Goal: Find specific page/section: Find specific page/section

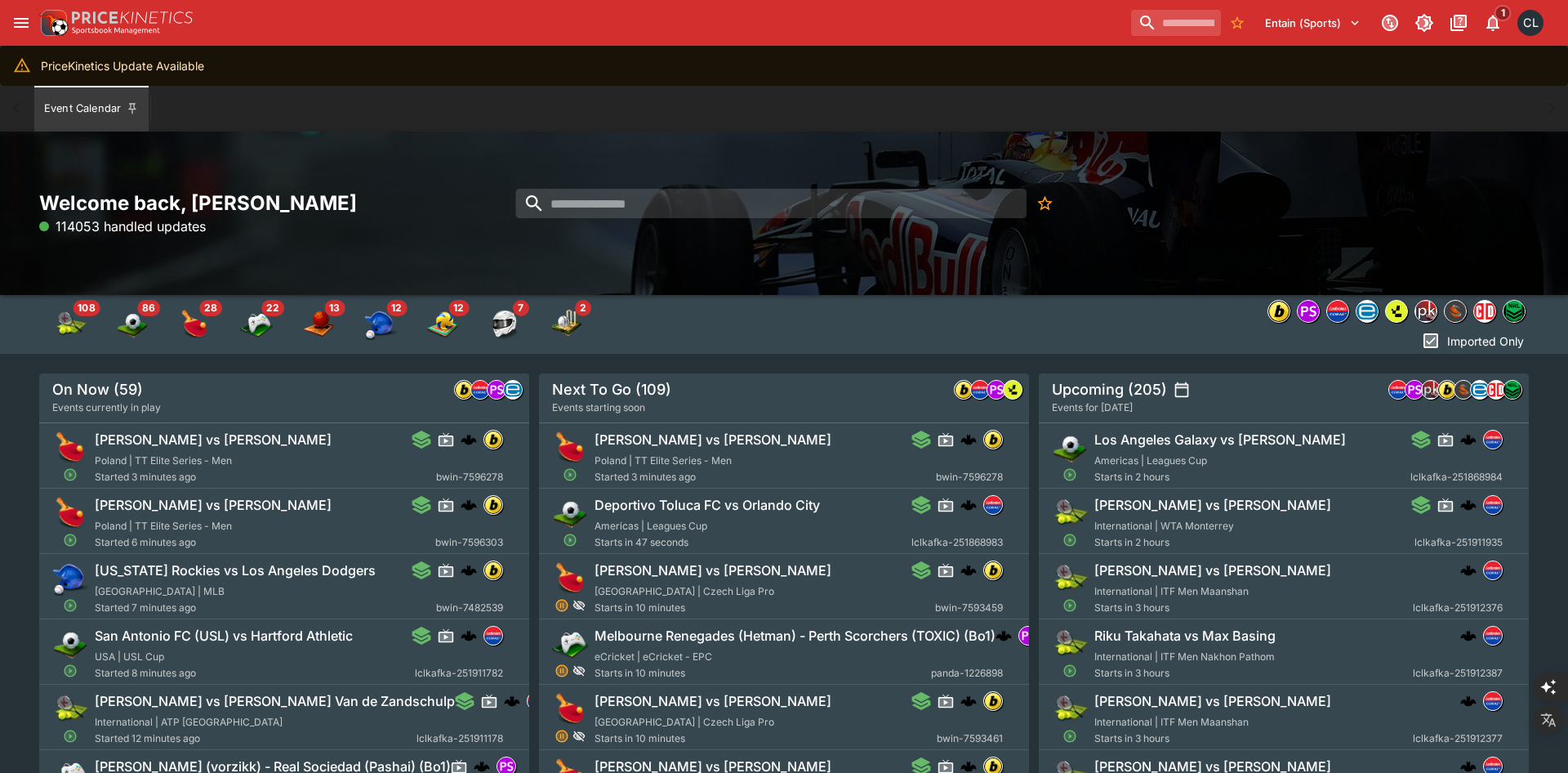
click at [751, 261] on div "Welcome back, [PERSON_NAME] 114053 handled updates" at bounding box center [784, 213] width 1568 height 164
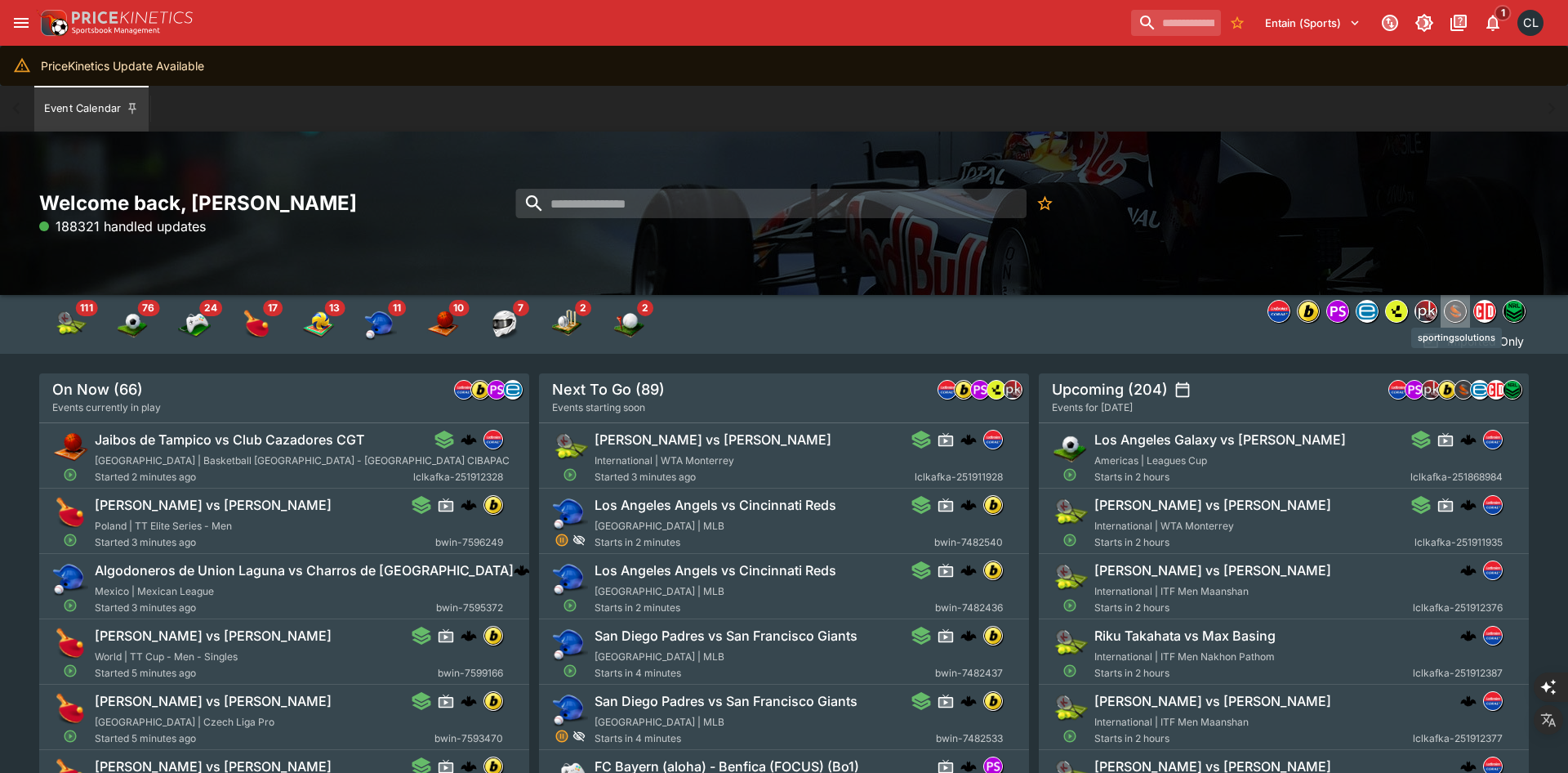
click at [1450, 308] on img "sportingsolutions" at bounding box center [1455, 311] width 21 height 21
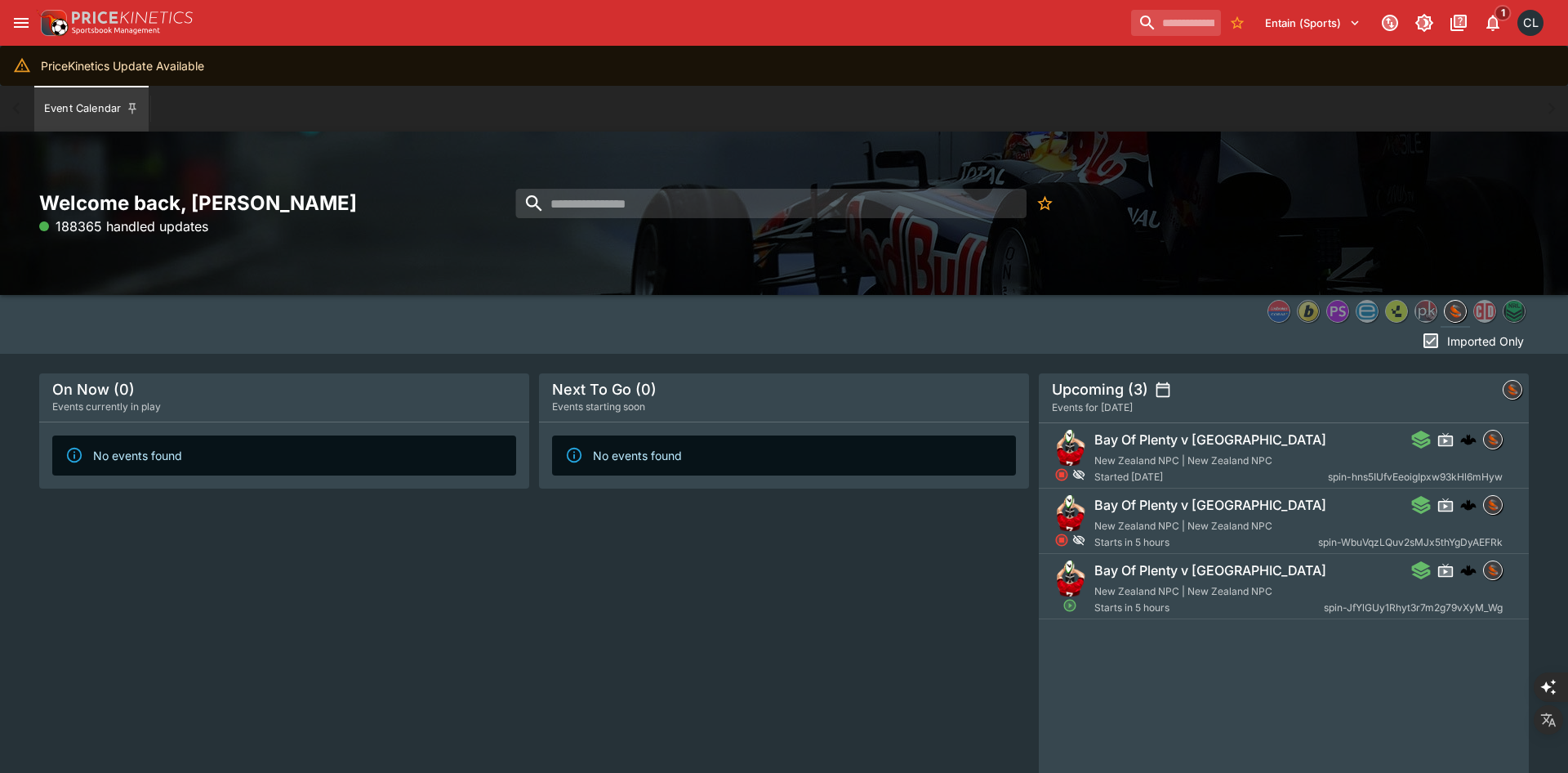
click at [1313, 212] on div "Welcome back, [PERSON_NAME] 188365 handled updates" at bounding box center [784, 213] width 1490 height 47
click at [828, 602] on div "Next To Go (0) Events starting soon No events found" at bounding box center [784, 643] width 490 height 541
click at [1131, 451] on div "Bay Of Plenty v Southland New Zealand NPC | New Zealand NPC Started [DATE] spin…" at bounding box center [1298, 457] width 408 height 55
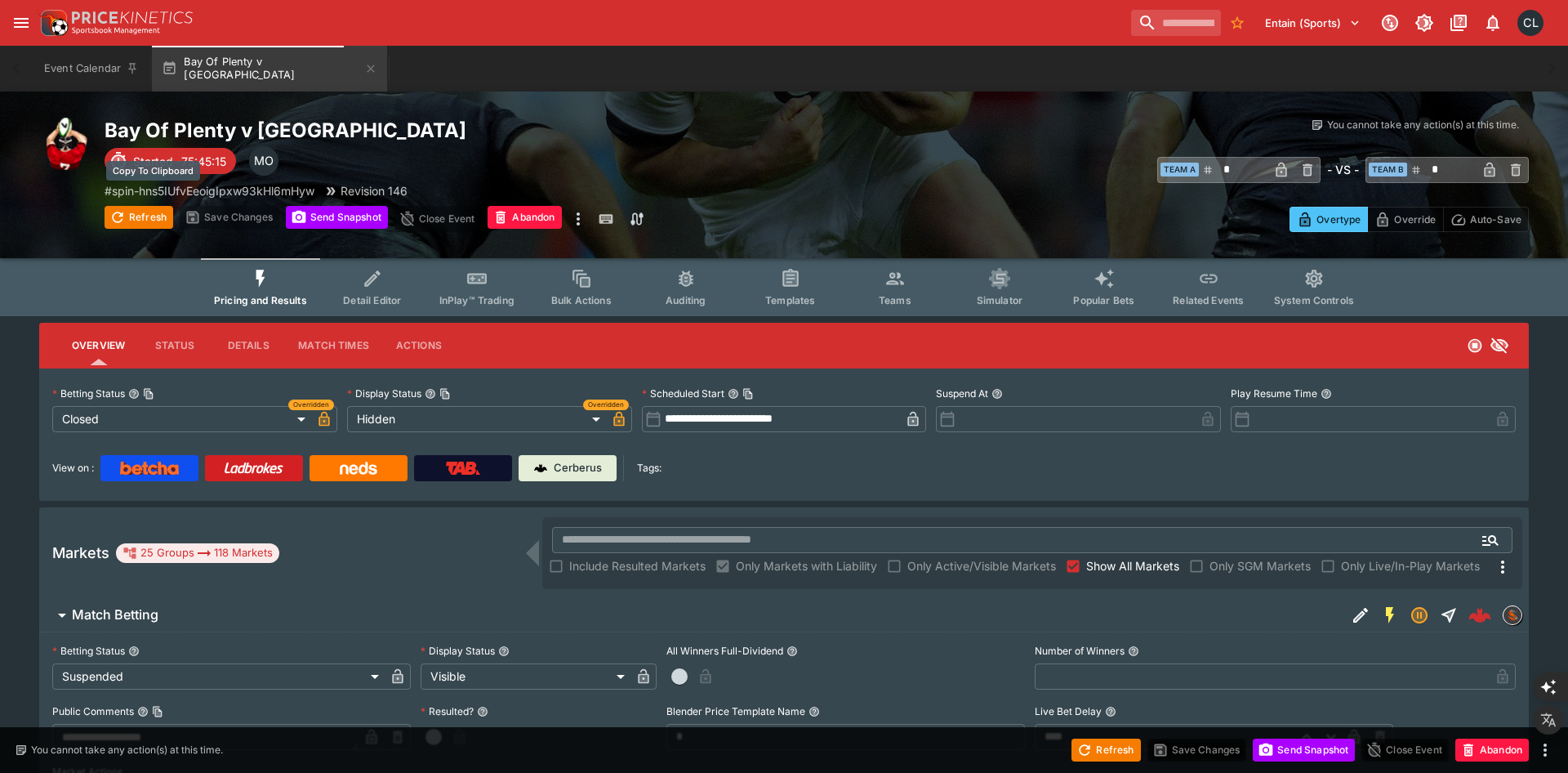
click at [205, 189] on p "# spin-hns5IUfvEeoigIpxw93kHl6mHyw" at bounding box center [209, 190] width 210 height 17
